Goal: Entertainment & Leisure: Consume media (video, audio)

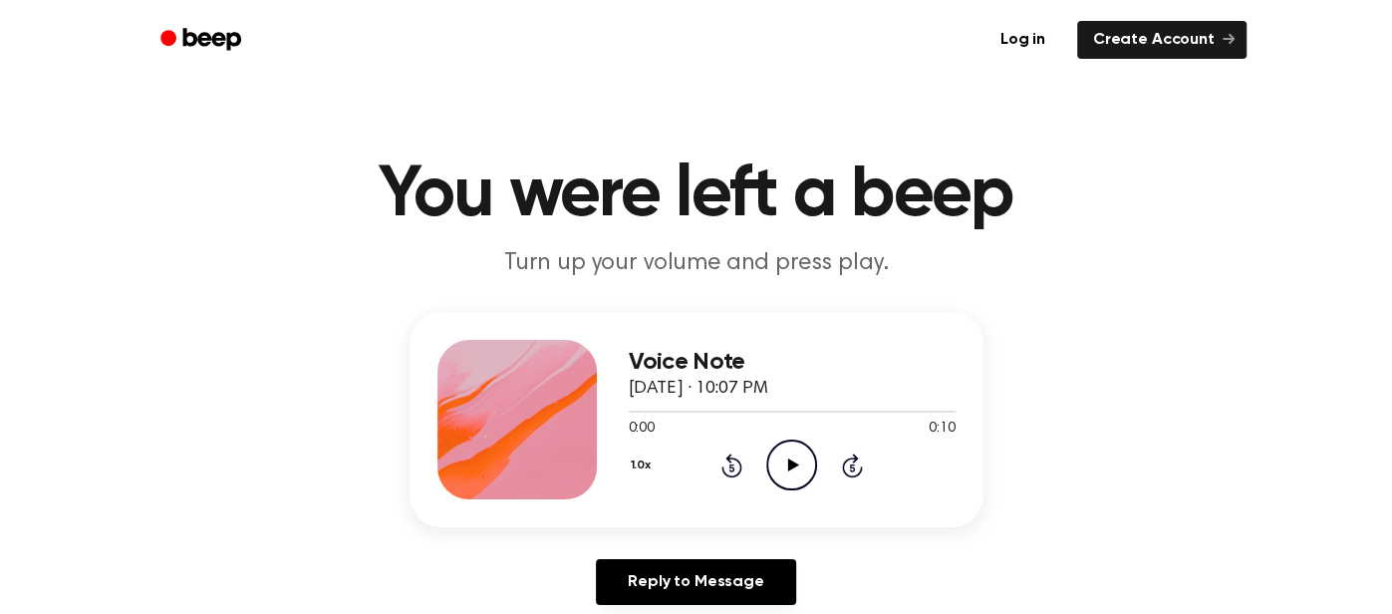
click at [798, 468] on icon "Play Audio" at bounding box center [791, 464] width 51 height 51
click at [798, 468] on icon "Pause Audio" at bounding box center [791, 464] width 51 height 51
click at [798, 468] on icon "Play Audio" at bounding box center [791, 464] width 51 height 51
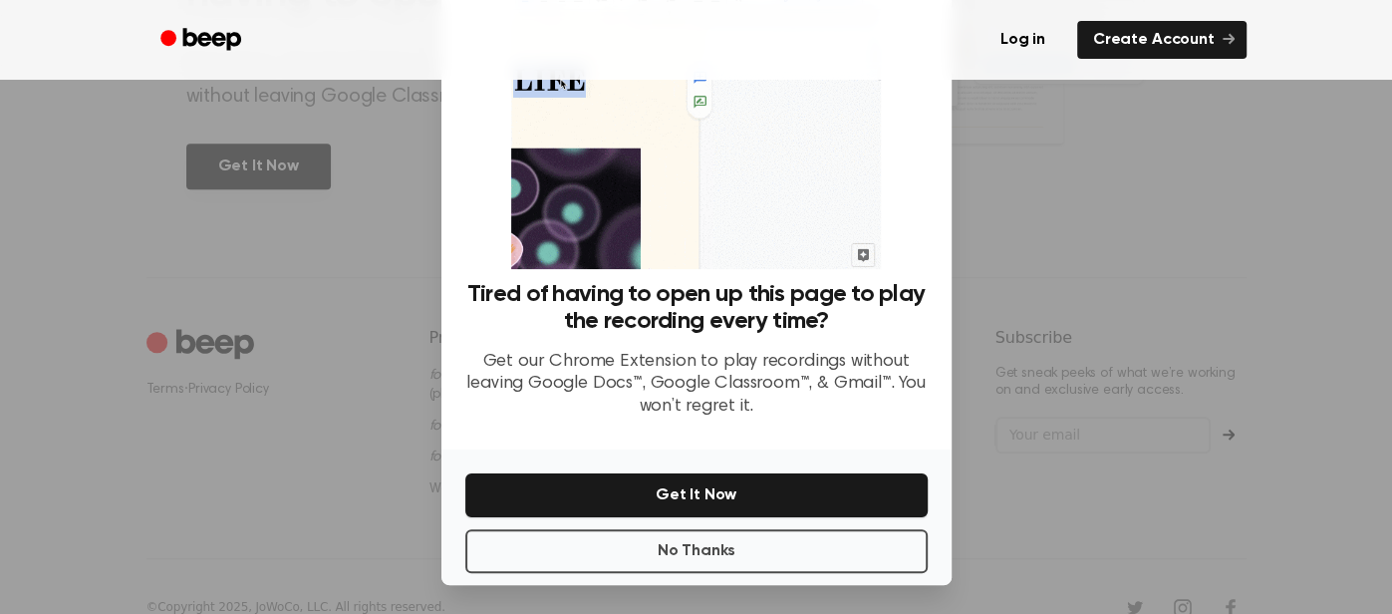
scroll to position [963, 0]
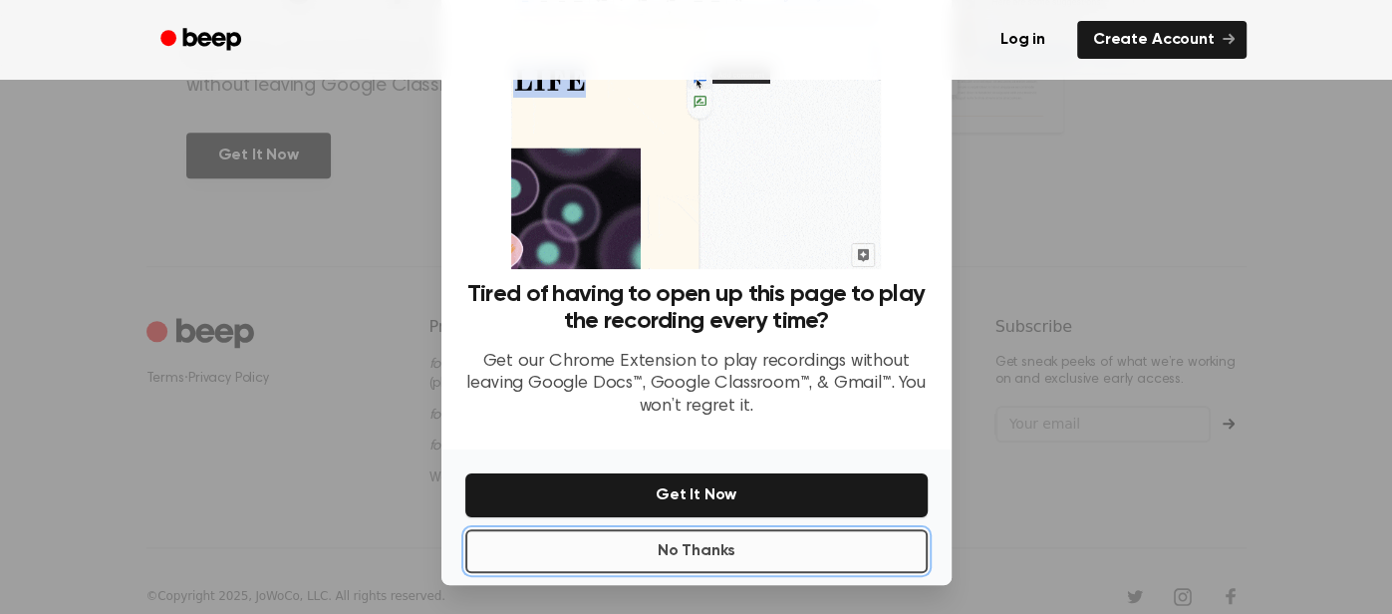
click at [590, 554] on button "No Thanks" at bounding box center [696, 551] width 462 height 44
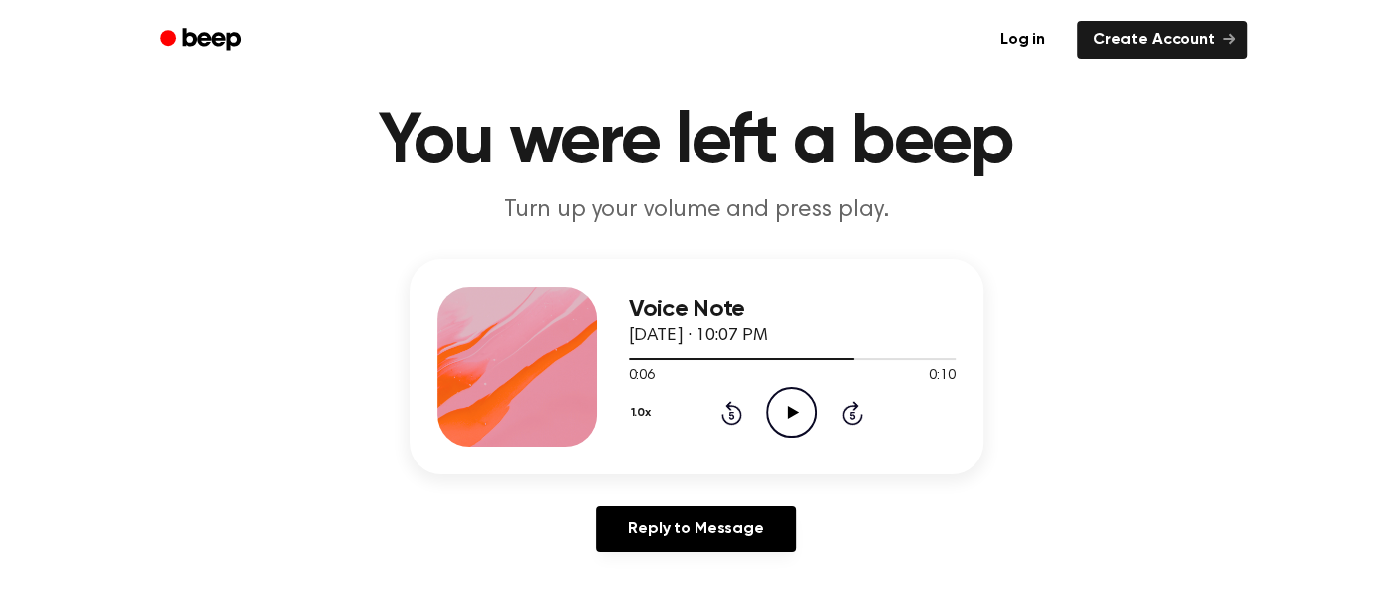
scroll to position [0, 0]
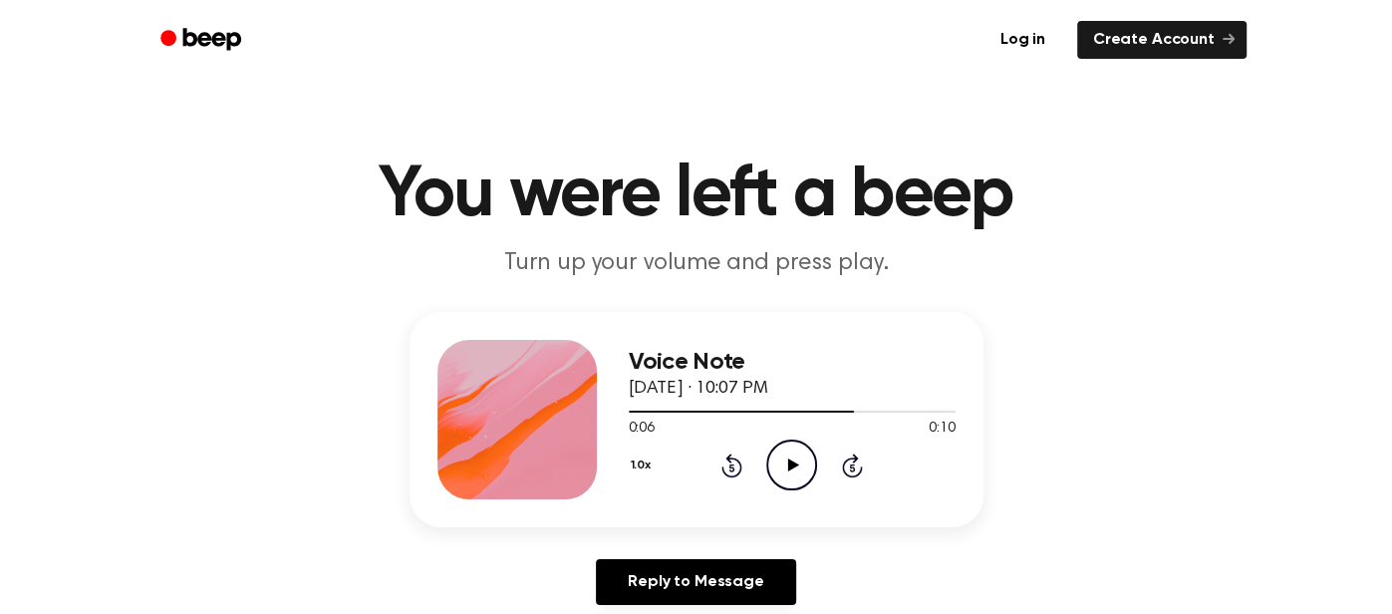
click at [788, 462] on icon at bounding box center [793, 464] width 11 height 13
click at [773, 442] on icon "Play Audio" at bounding box center [791, 464] width 51 height 51
click at [691, 368] on h3 "Voice Note" at bounding box center [792, 362] width 327 height 27
click at [794, 464] on icon at bounding box center [793, 464] width 11 height 13
click at [779, 479] on icon "Play Audio" at bounding box center [791, 464] width 51 height 51
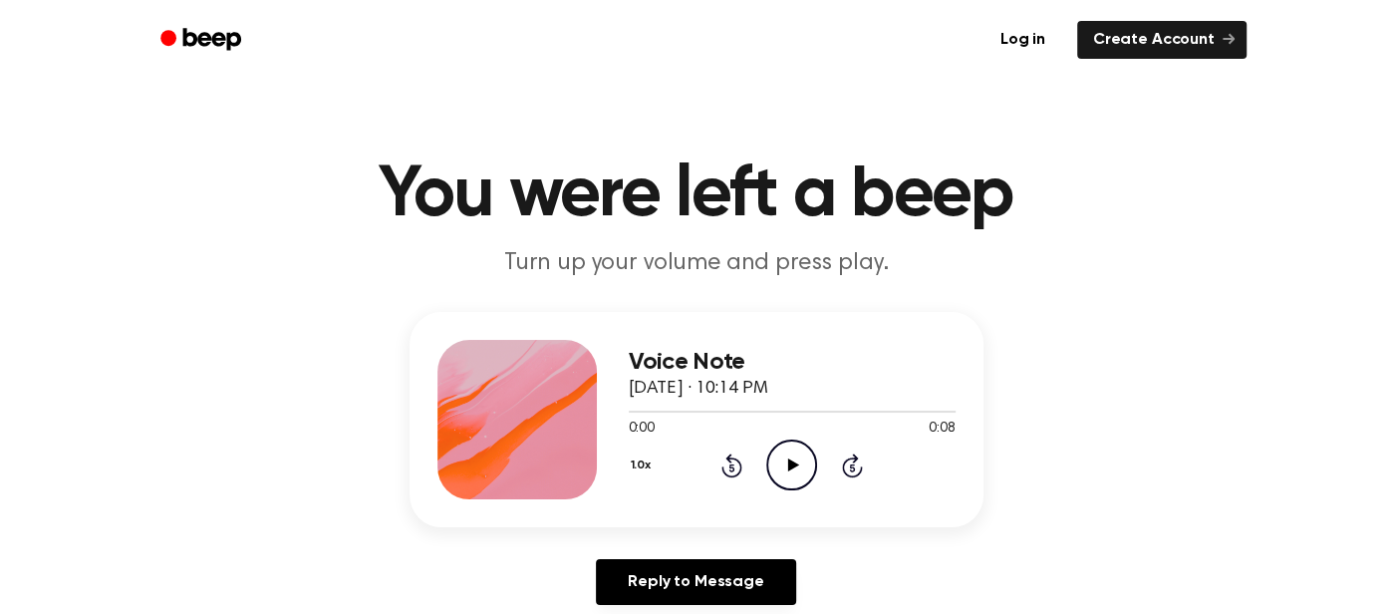
click at [785, 451] on icon "Play Audio" at bounding box center [791, 464] width 51 height 51
click at [808, 454] on icon "Play Audio" at bounding box center [791, 464] width 51 height 51
click at [781, 445] on icon "Play Audio" at bounding box center [791, 464] width 51 height 51
click at [809, 468] on icon "Play Audio" at bounding box center [791, 464] width 51 height 51
click at [779, 449] on icon "Play Audio" at bounding box center [791, 464] width 51 height 51
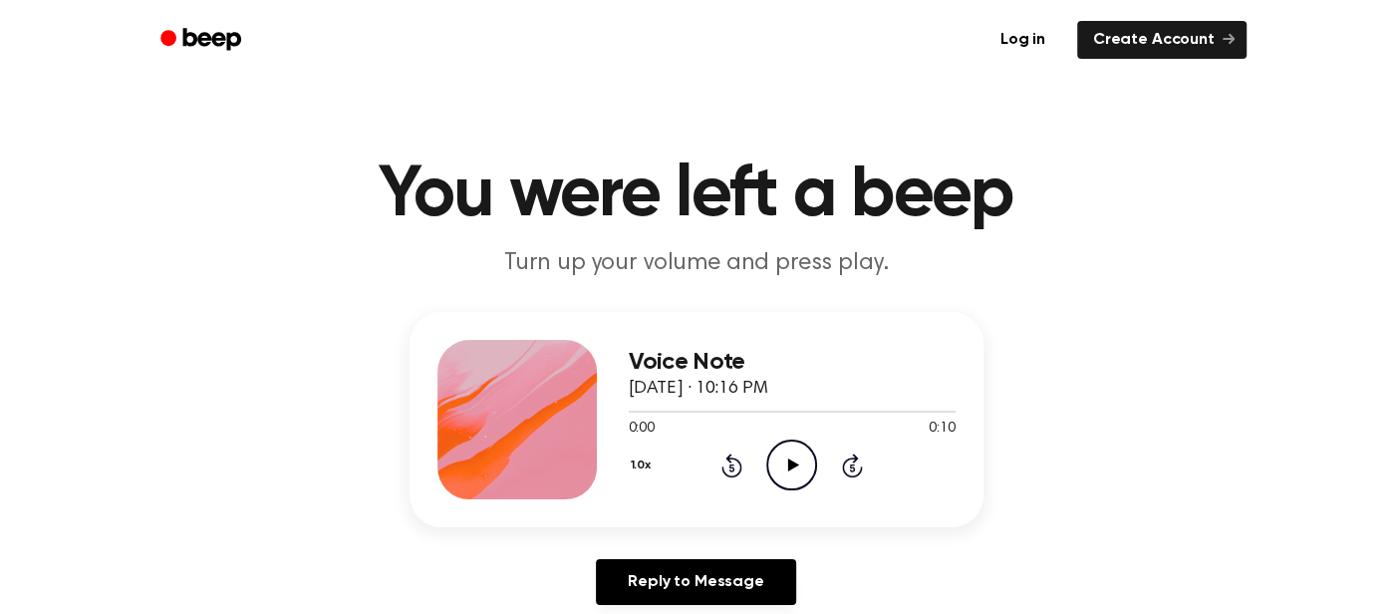
click at [798, 441] on circle at bounding box center [791, 464] width 49 height 49
click at [778, 445] on icon "Play Audio" at bounding box center [791, 464] width 51 height 51
click at [786, 446] on icon "Play Audio" at bounding box center [791, 464] width 51 height 51
